Goal: Find specific page/section: Find specific page/section

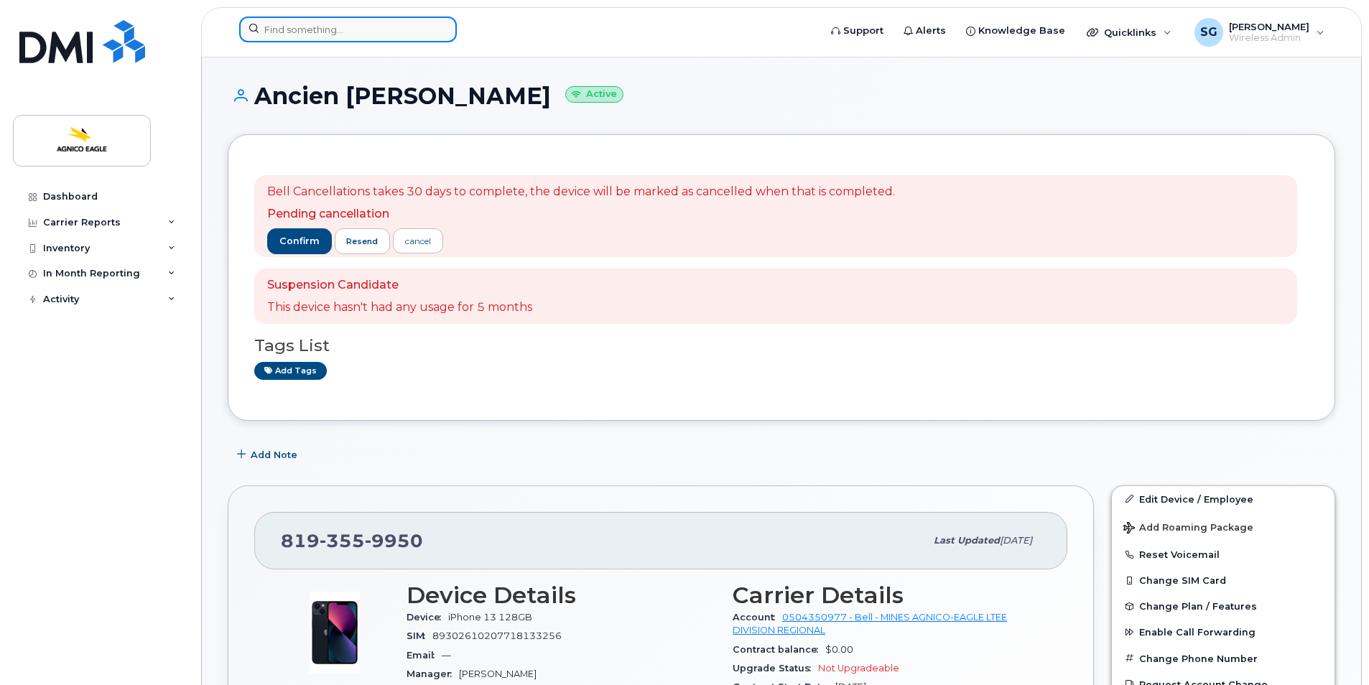
click at [368, 25] on input at bounding box center [348, 30] width 218 height 26
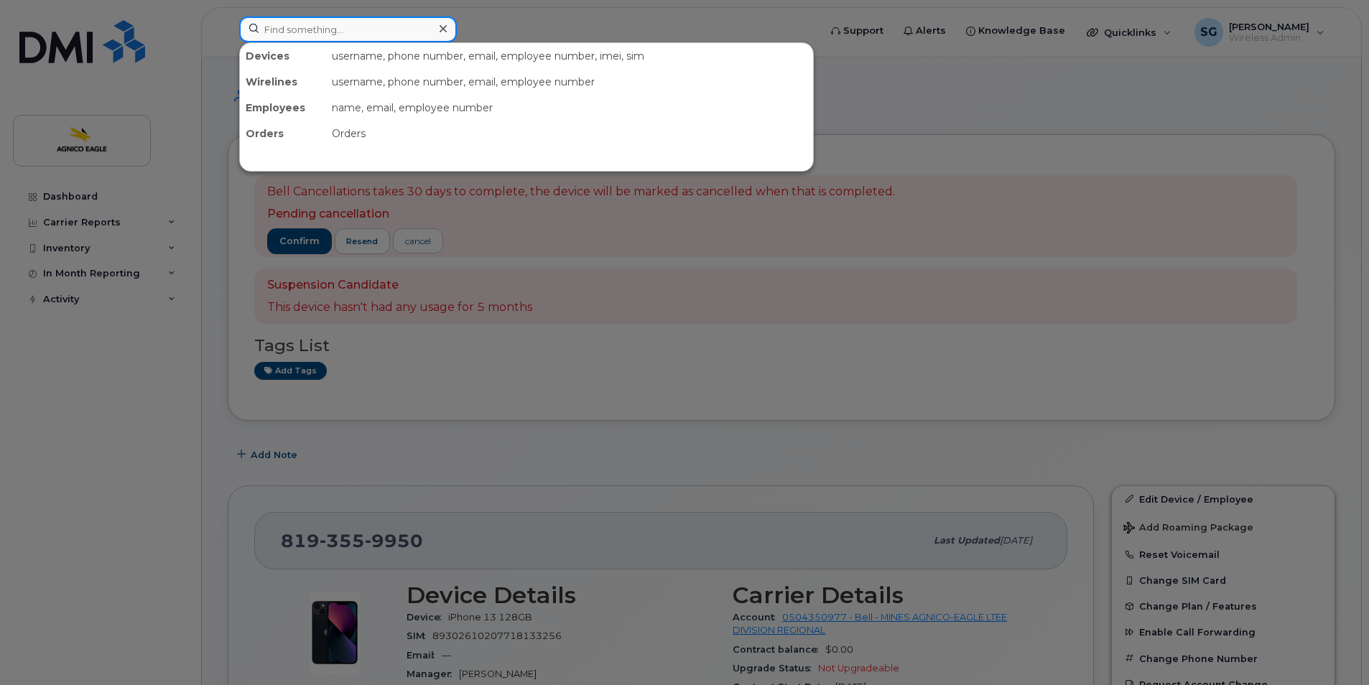
paste input "Alec Theberge"
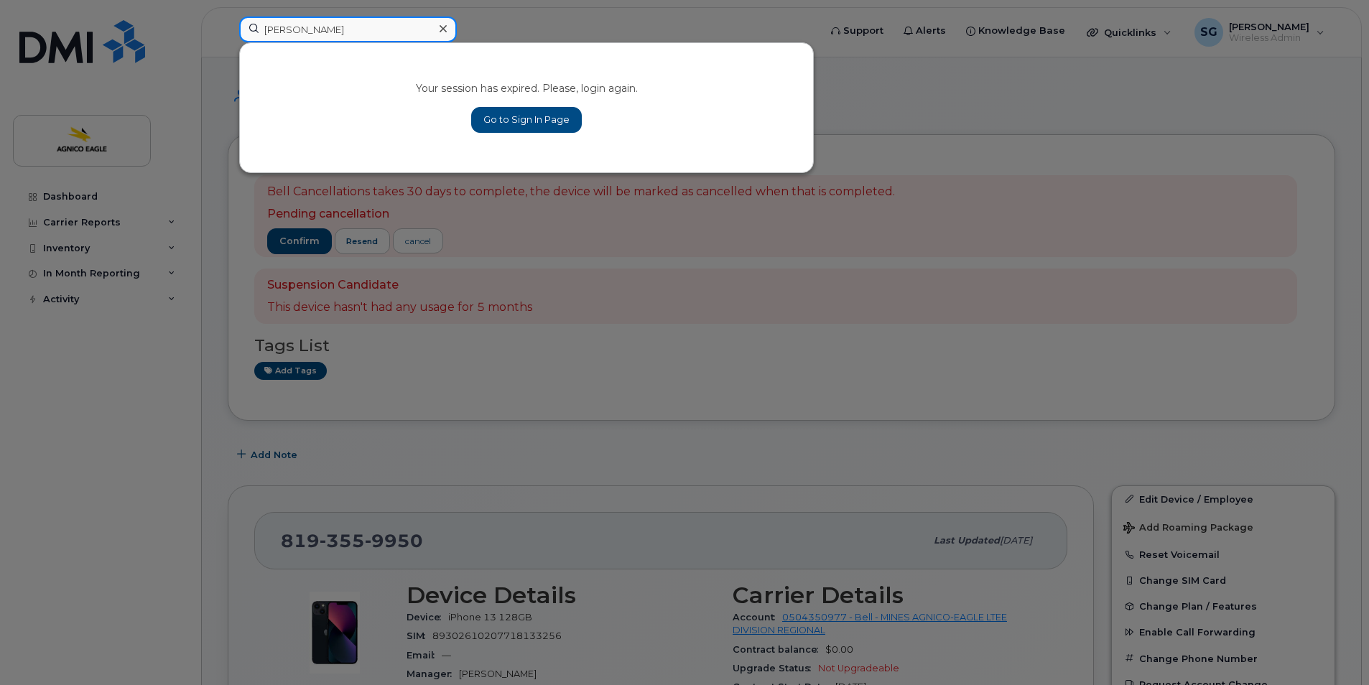
click at [263, 27] on input "Alec Theberge" at bounding box center [348, 30] width 218 height 26
type input "Alec Theberge"
click at [437, 27] on div at bounding box center [442, 29] width 21 height 21
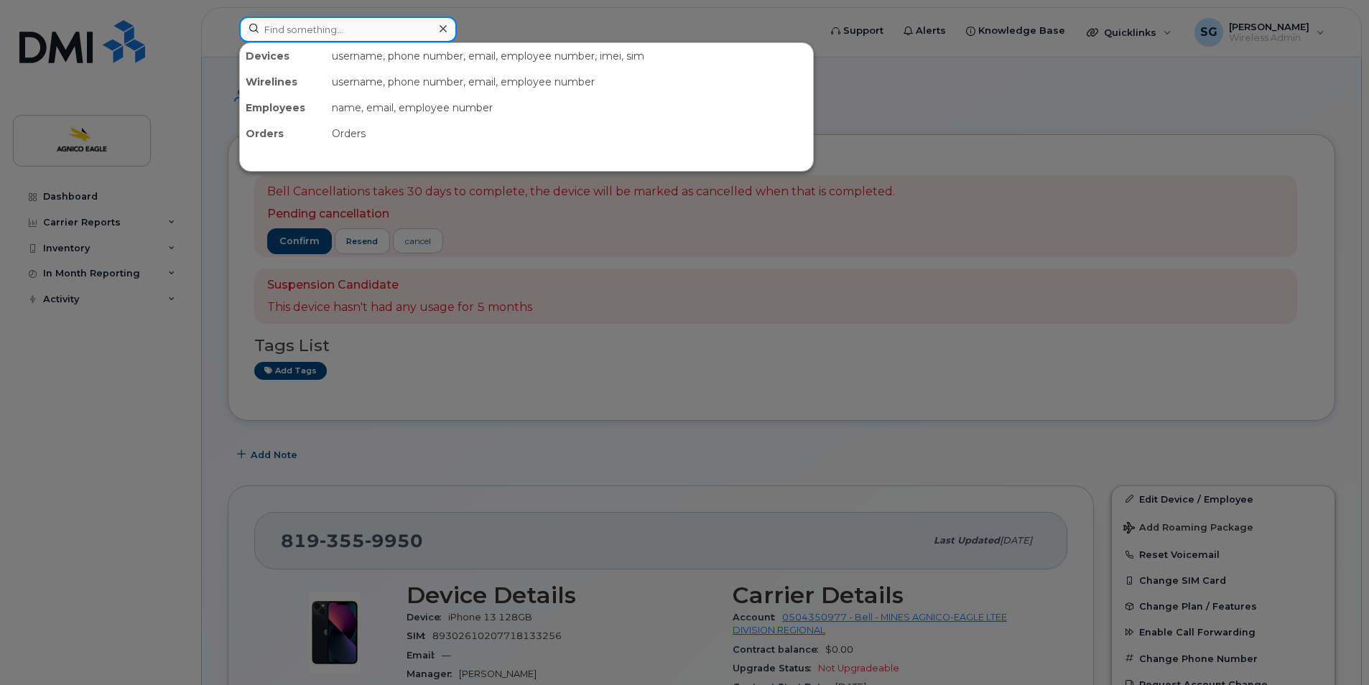
click at [440, 24] on div at bounding box center [348, 30] width 218 height 26
type input "alec"
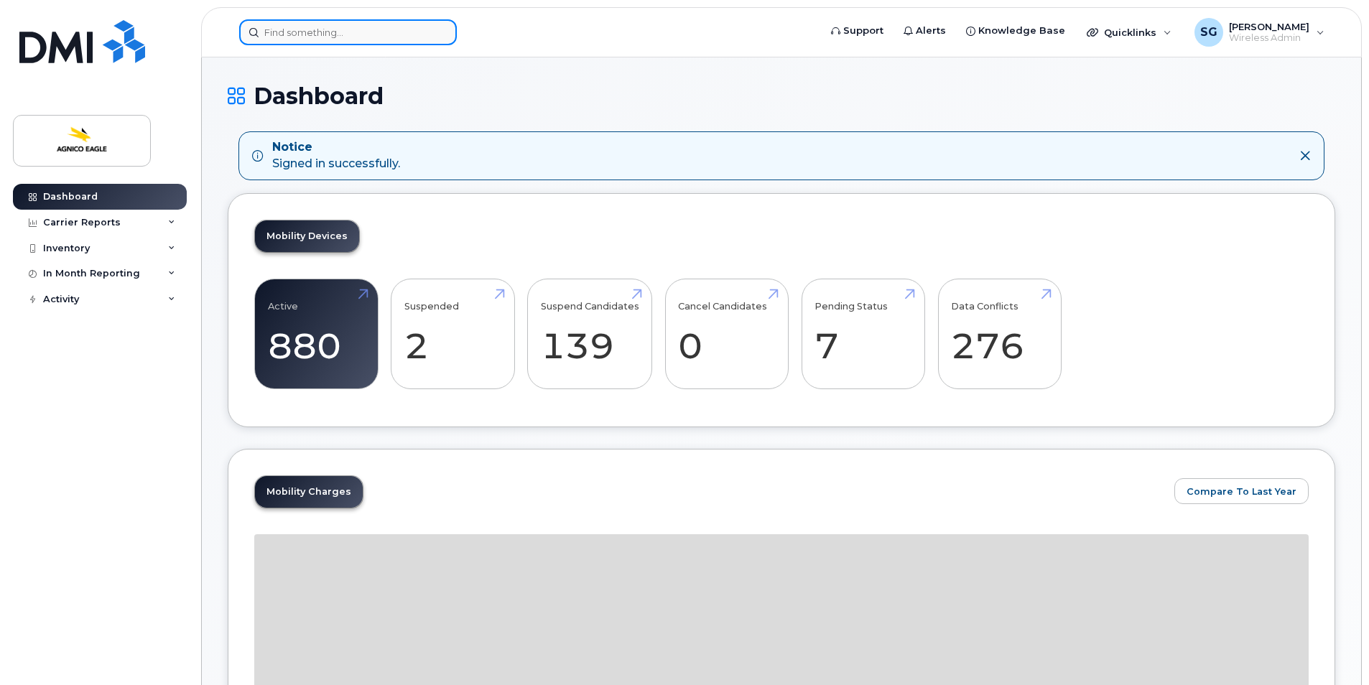
click at [331, 38] on input at bounding box center [348, 32] width 218 height 26
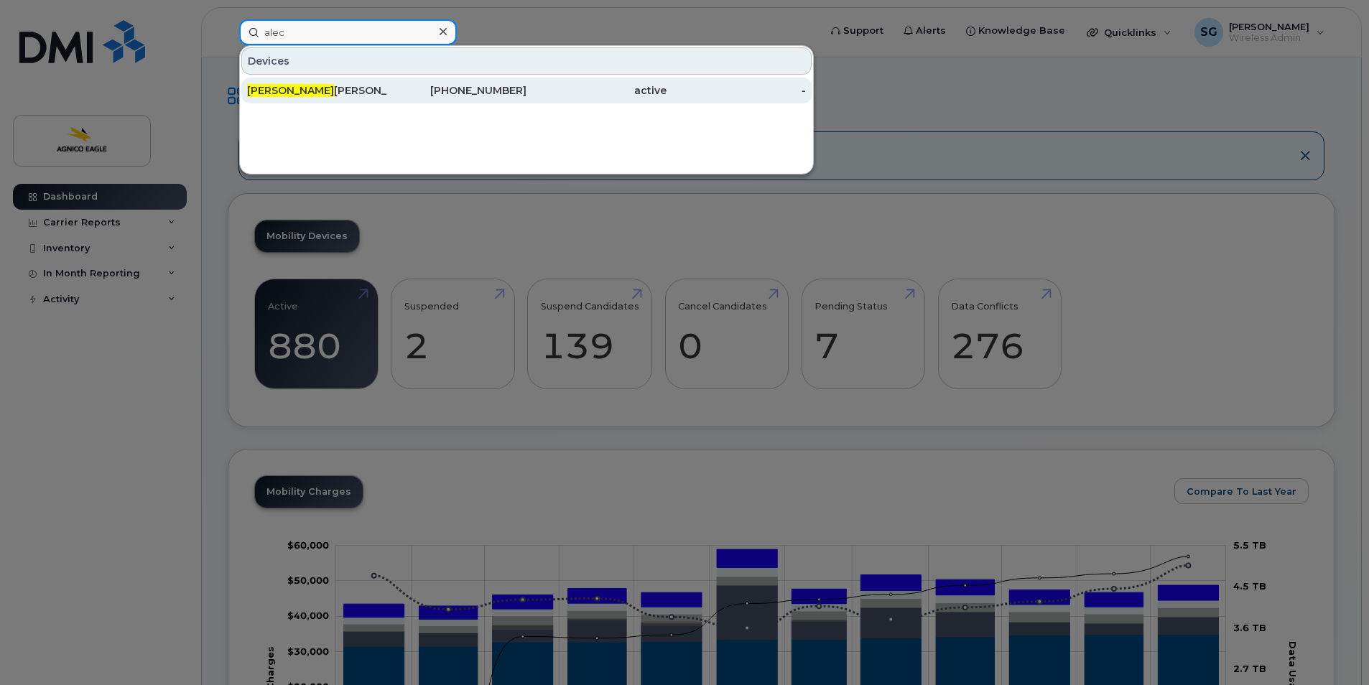
type input "alec"
click at [308, 92] on div "Alec Théberge" at bounding box center [317, 90] width 140 height 14
